Goal: Navigation & Orientation: Find specific page/section

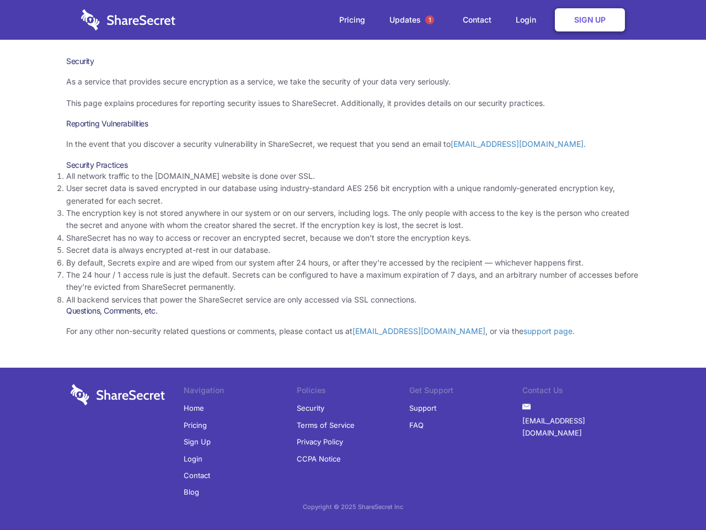
click at [353, 265] on li "By default, Secrets expire and are wiped from our system after 24 hours, or aft…" at bounding box center [353, 263] width 574 height 12
click at [430, 20] on span "1" at bounding box center [429, 19] width 9 height 9
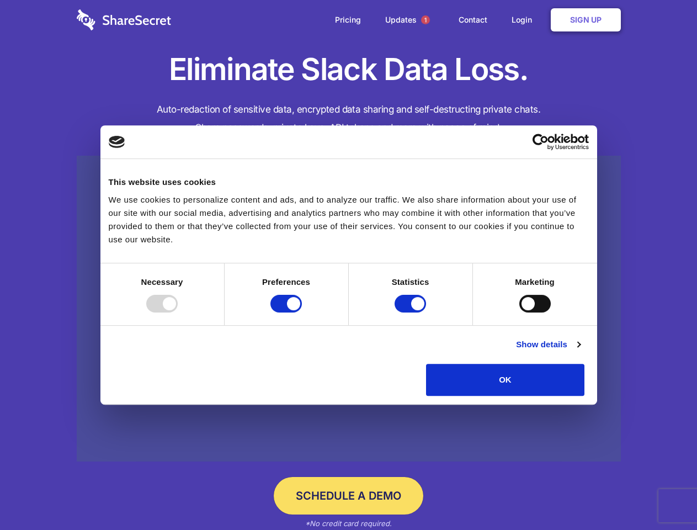
click at [178, 312] on div at bounding box center [161, 304] width 31 height 18
click at [302, 312] on input "Preferences" at bounding box center [285, 304] width 31 height 18
checkbox input "false"
click at [412, 312] on input "Statistics" at bounding box center [410, 304] width 31 height 18
checkbox input "false"
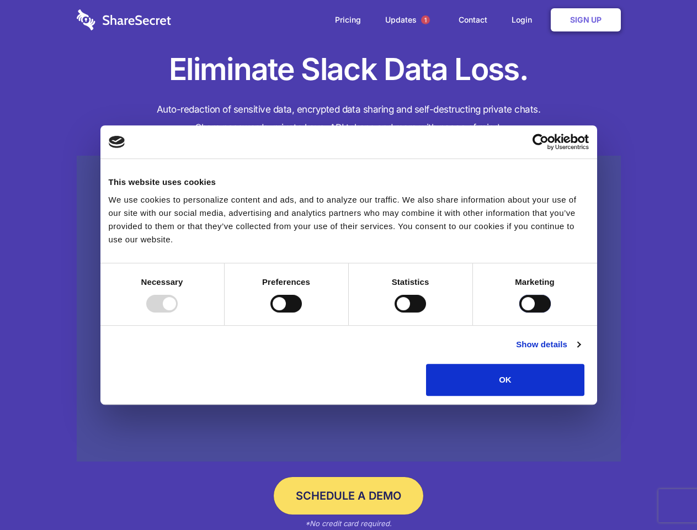
click at [519, 312] on input "Marketing" at bounding box center [534, 304] width 31 height 18
checkbox input "true"
click at [580, 351] on link "Show details" at bounding box center [548, 344] width 64 height 13
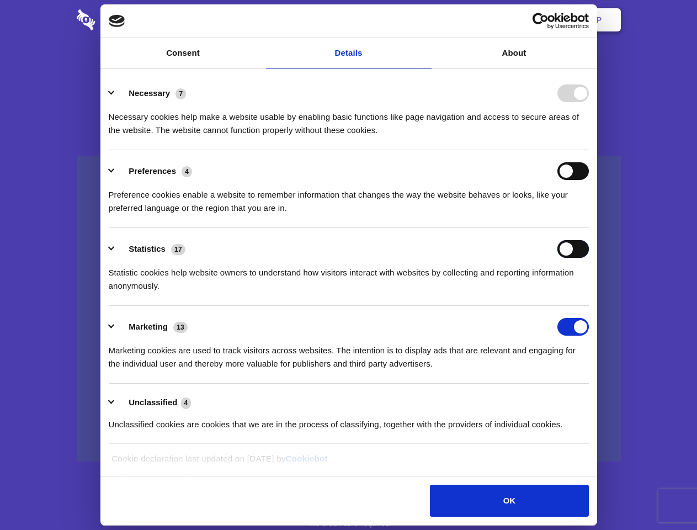
click at [589, 292] on div "Statistics 17 Statistic cookies help website owners to understand how visitors …" at bounding box center [349, 266] width 480 height 52
click at [425, 20] on span "1" at bounding box center [425, 19] width 9 height 9
